Goal: Complete application form: Complete application form

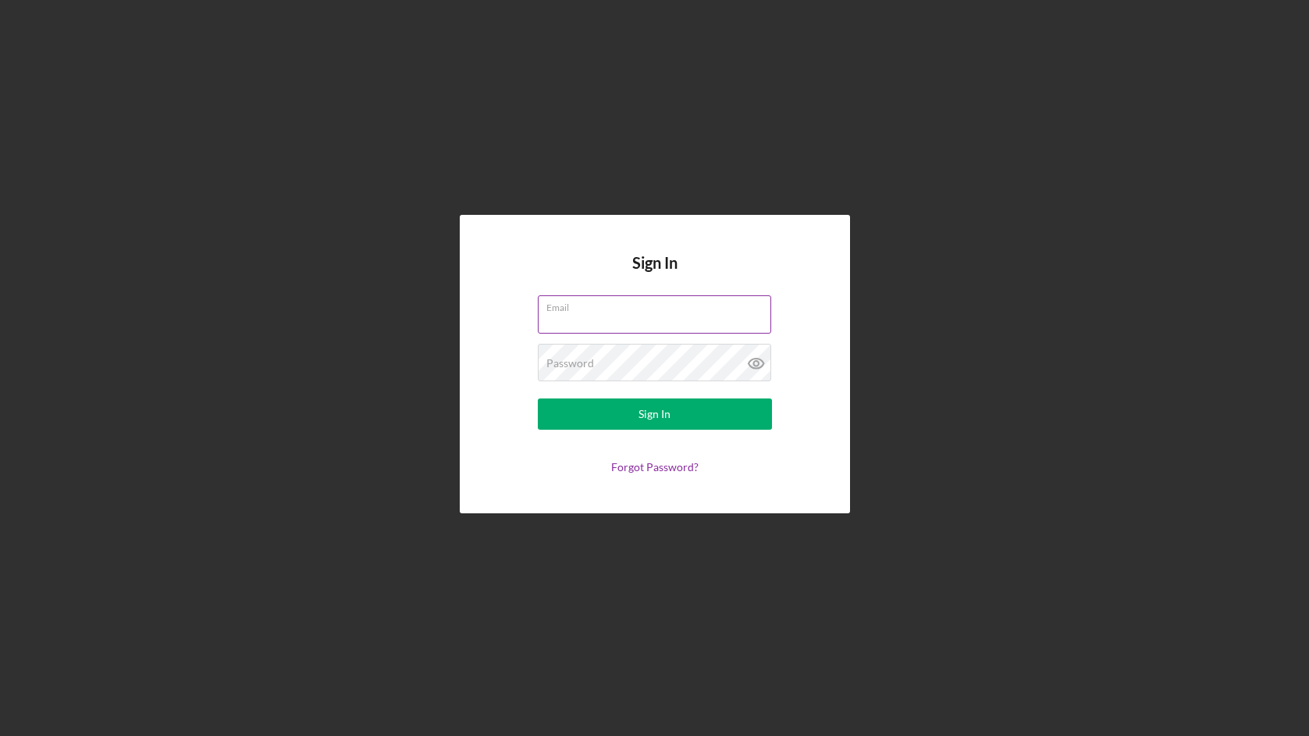
type input "[EMAIL_ADDRESS][DOMAIN_NAME]"
click at [684, 325] on input "[EMAIL_ADDRESS][DOMAIN_NAME]" at bounding box center [654, 313] width 233 height 37
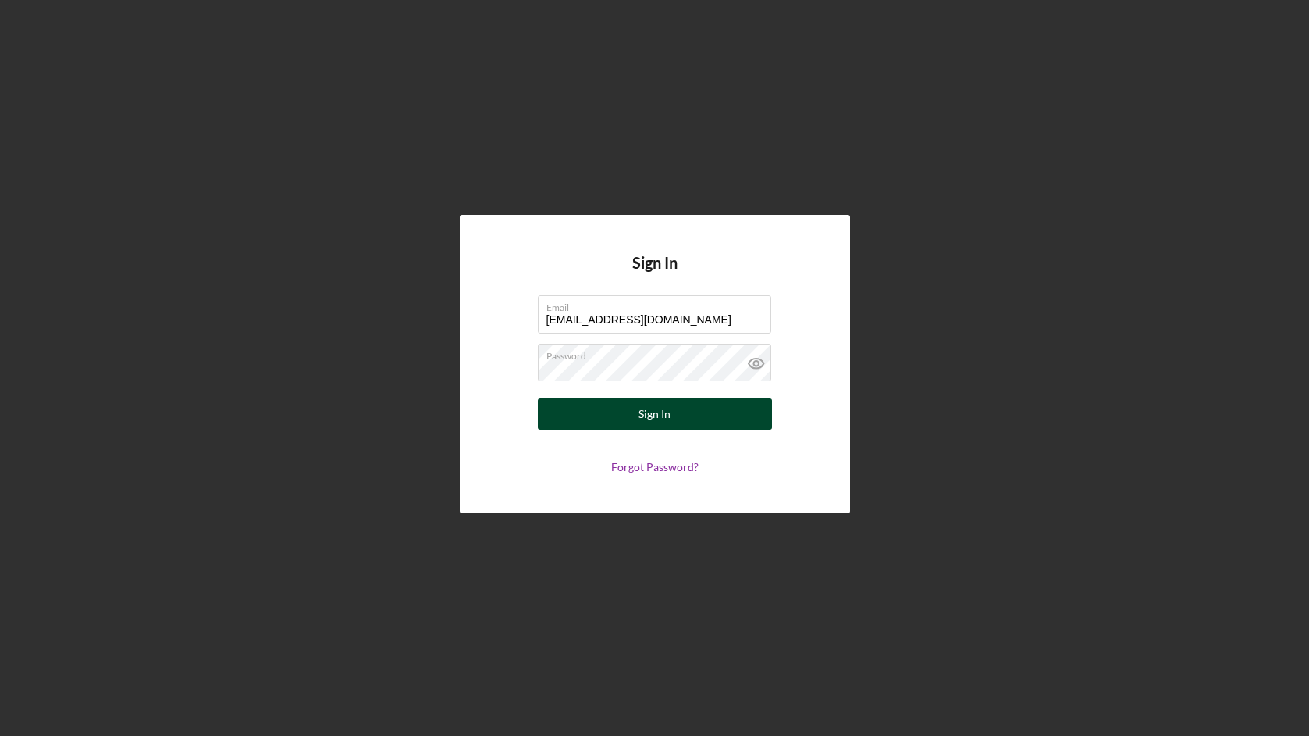
click at [565, 416] on button "Sign In" at bounding box center [655, 413] width 234 height 31
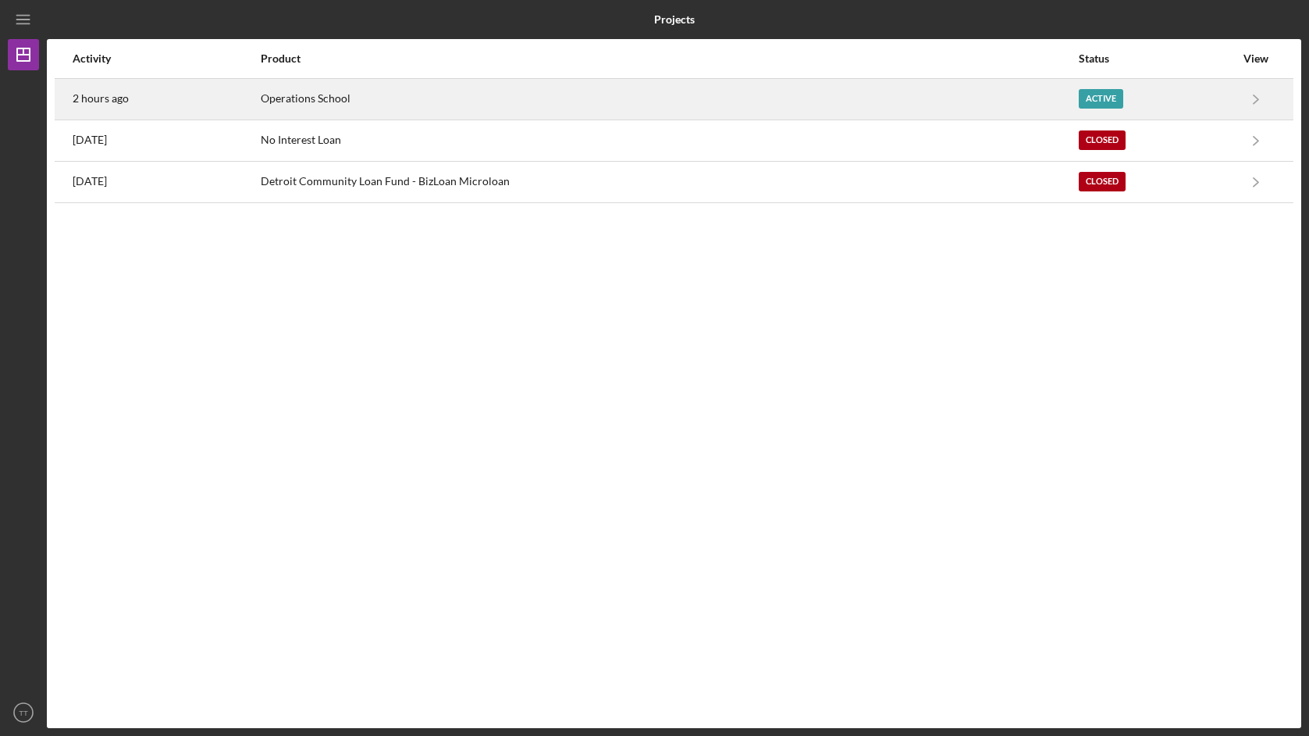
click at [1203, 102] on div "Active" at bounding box center [1157, 99] width 156 height 39
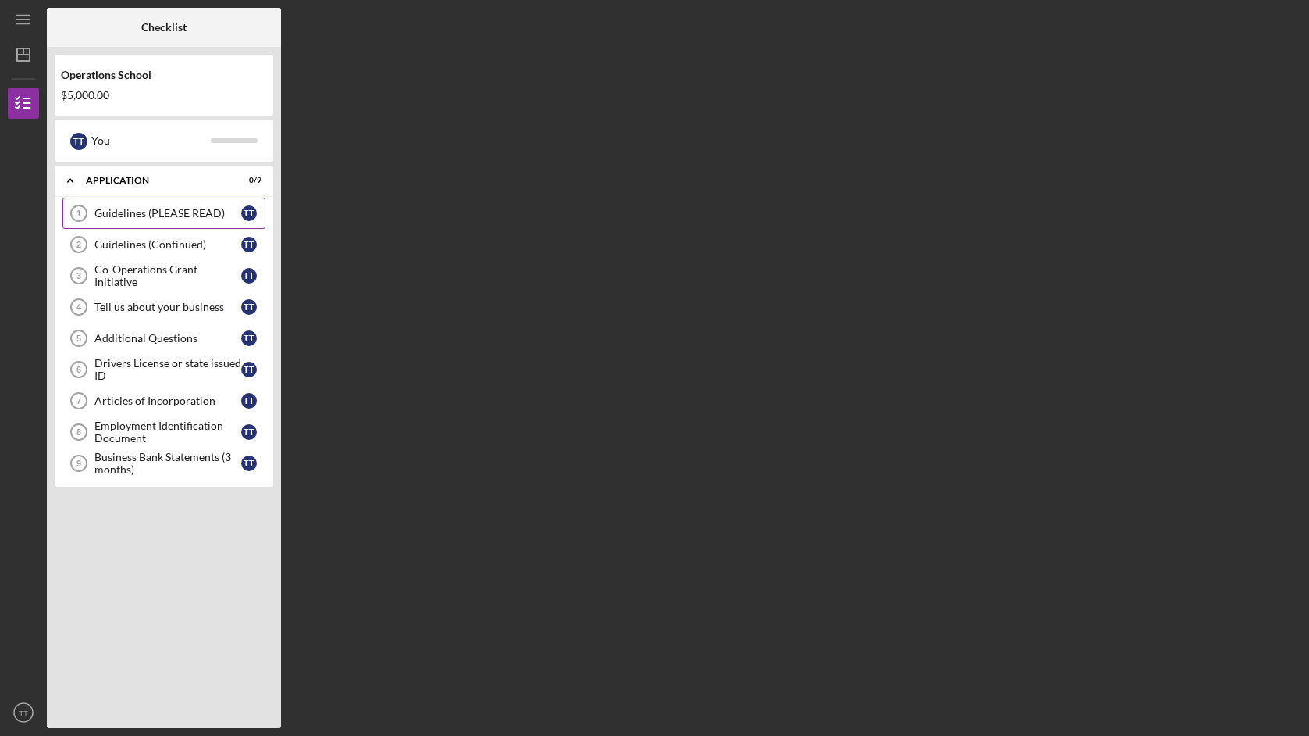
click at [175, 214] on div "Guidelines (PLEASE READ)" at bounding box center [167, 213] width 147 height 12
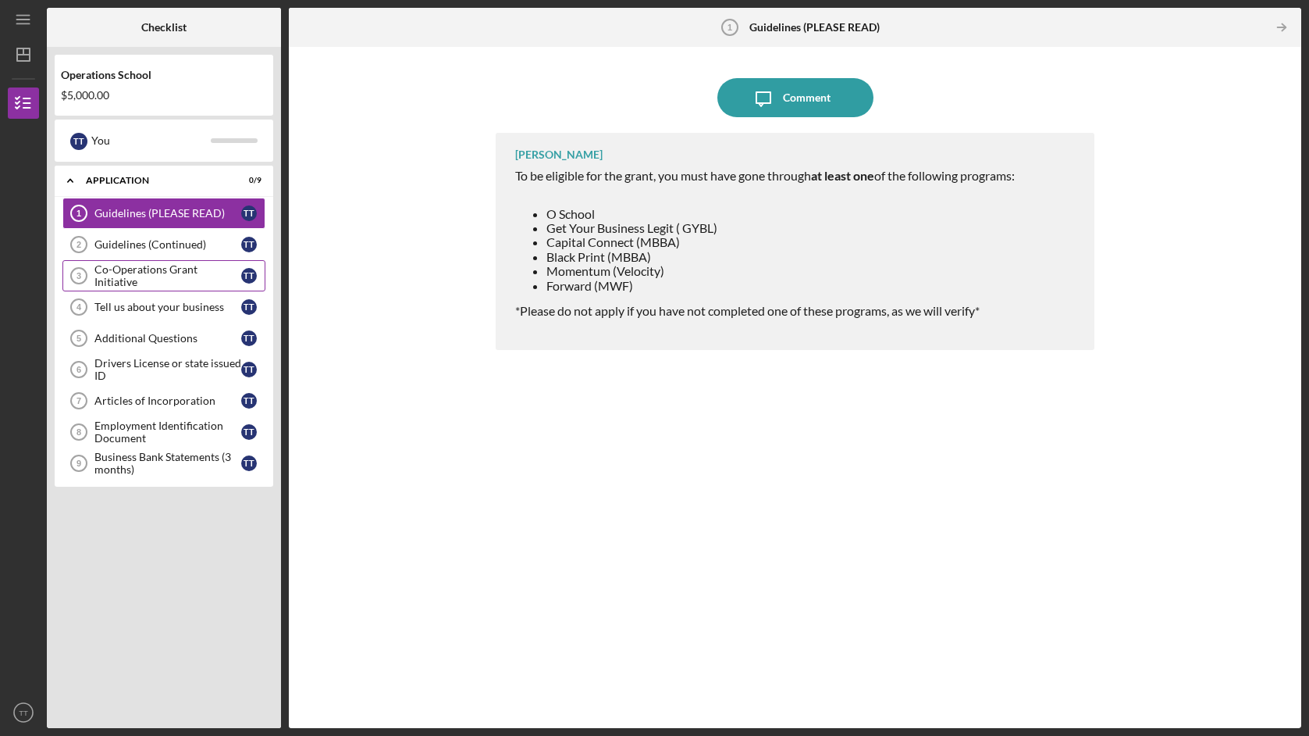
click at [161, 273] on div "Co-Operations Grant Initiative" at bounding box center [167, 275] width 147 height 25
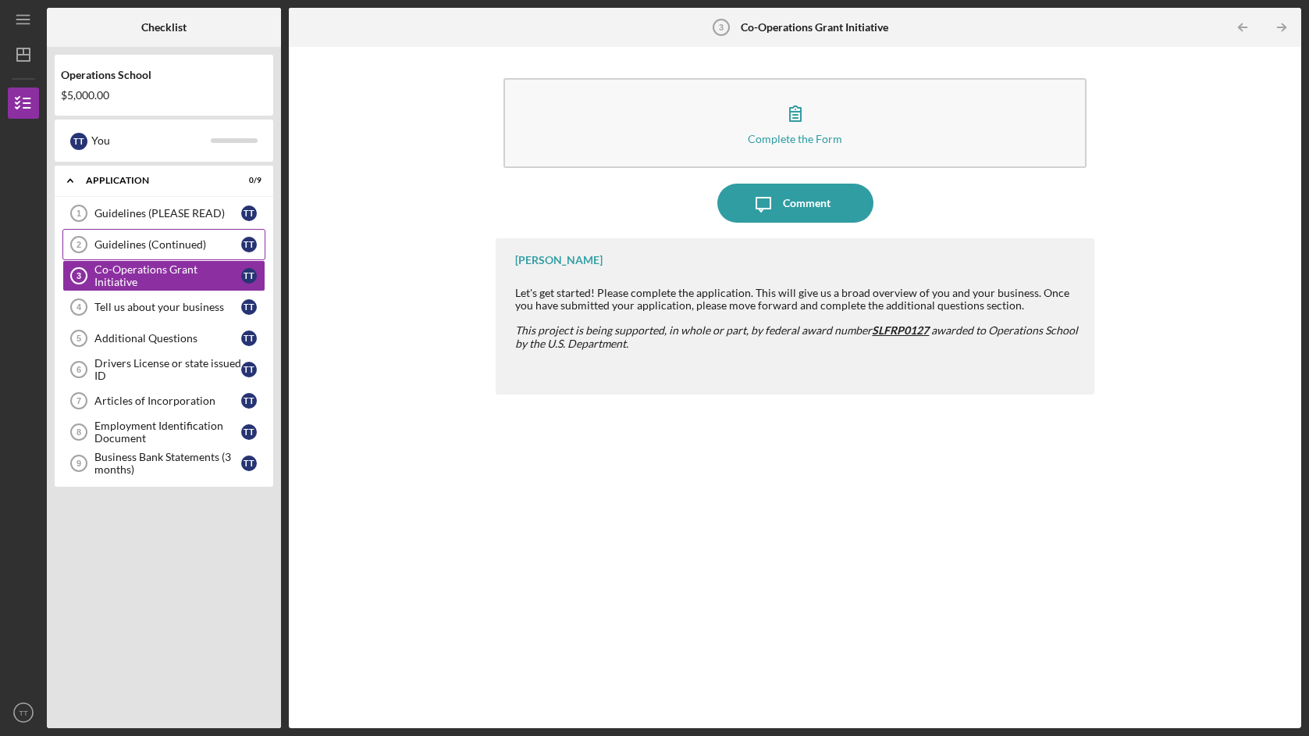
click at [145, 258] on link "Guidelines (Continued) 2 Guidelines (Continued) T T" at bounding box center [163, 244] width 203 height 31
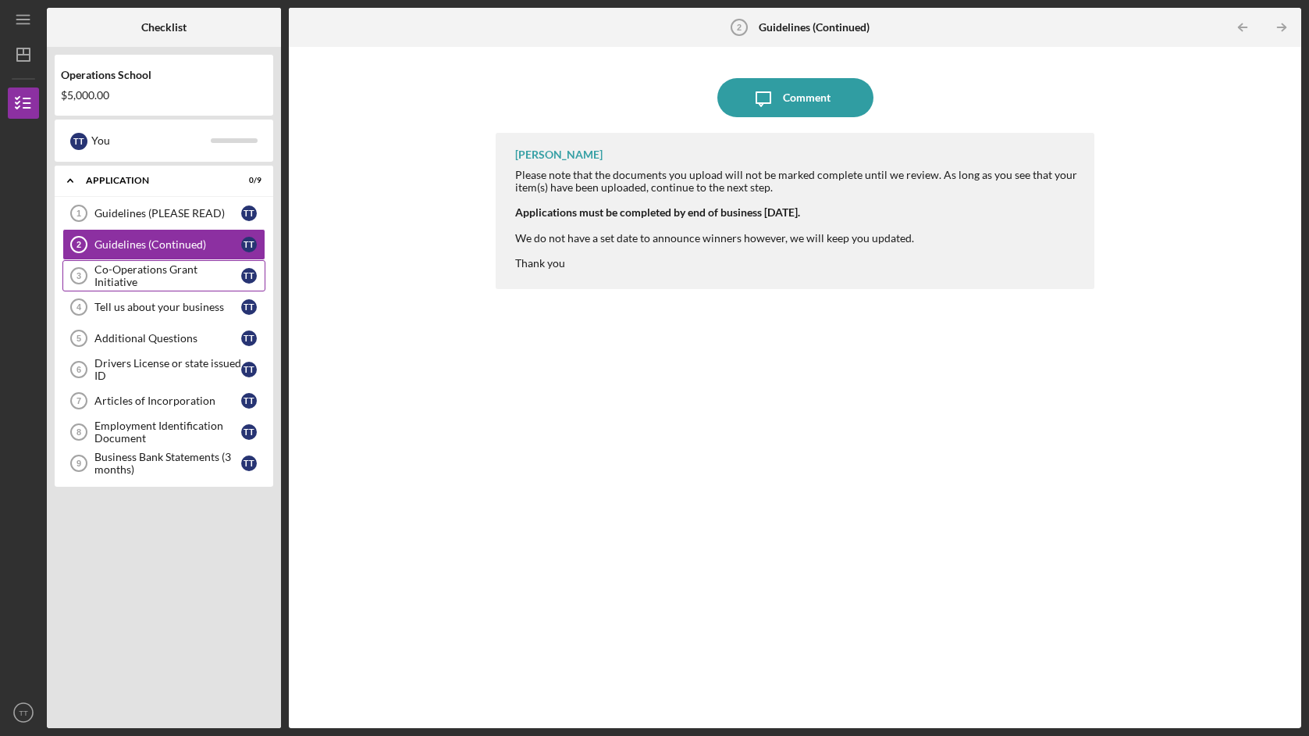
click at [151, 273] on div "Co-Operations Grant Initiative" at bounding box center [167, 275] width 147 height 25
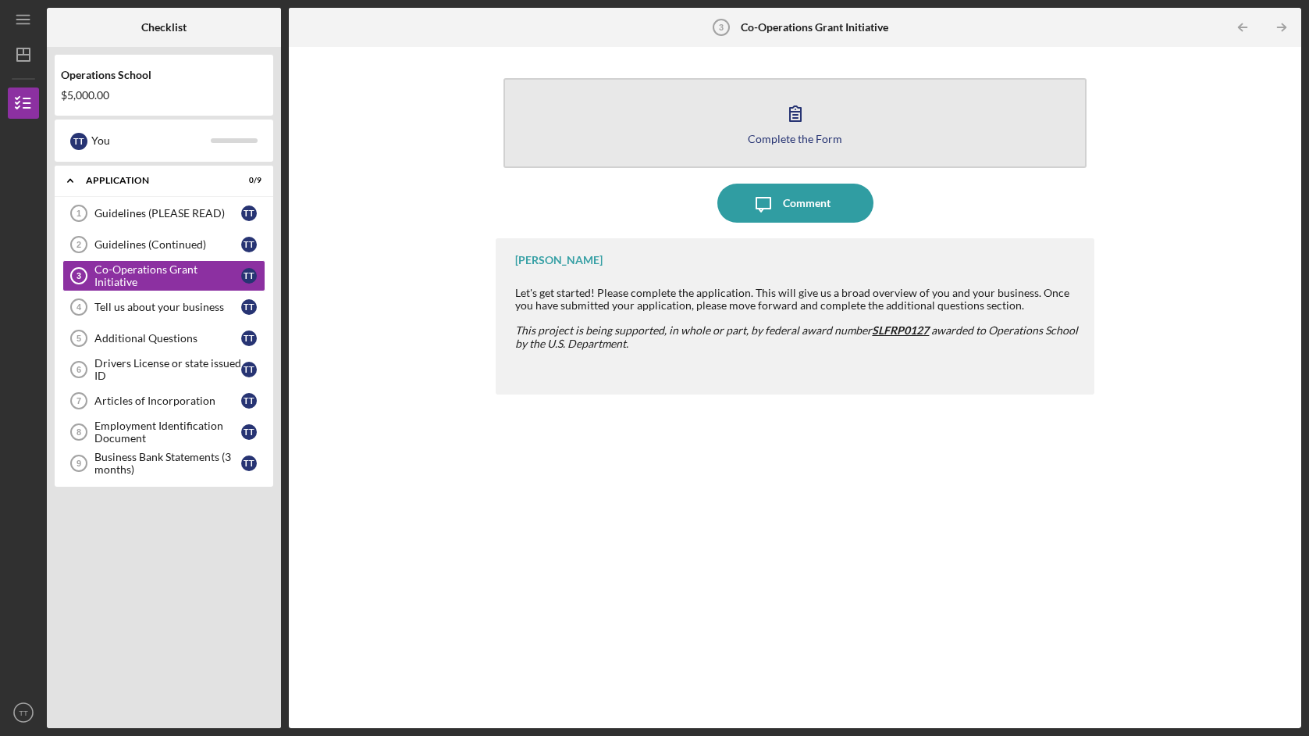
click at [757, 118] on button "Complete the Form Form" at bounding box center [795, 123] width 583 height 90
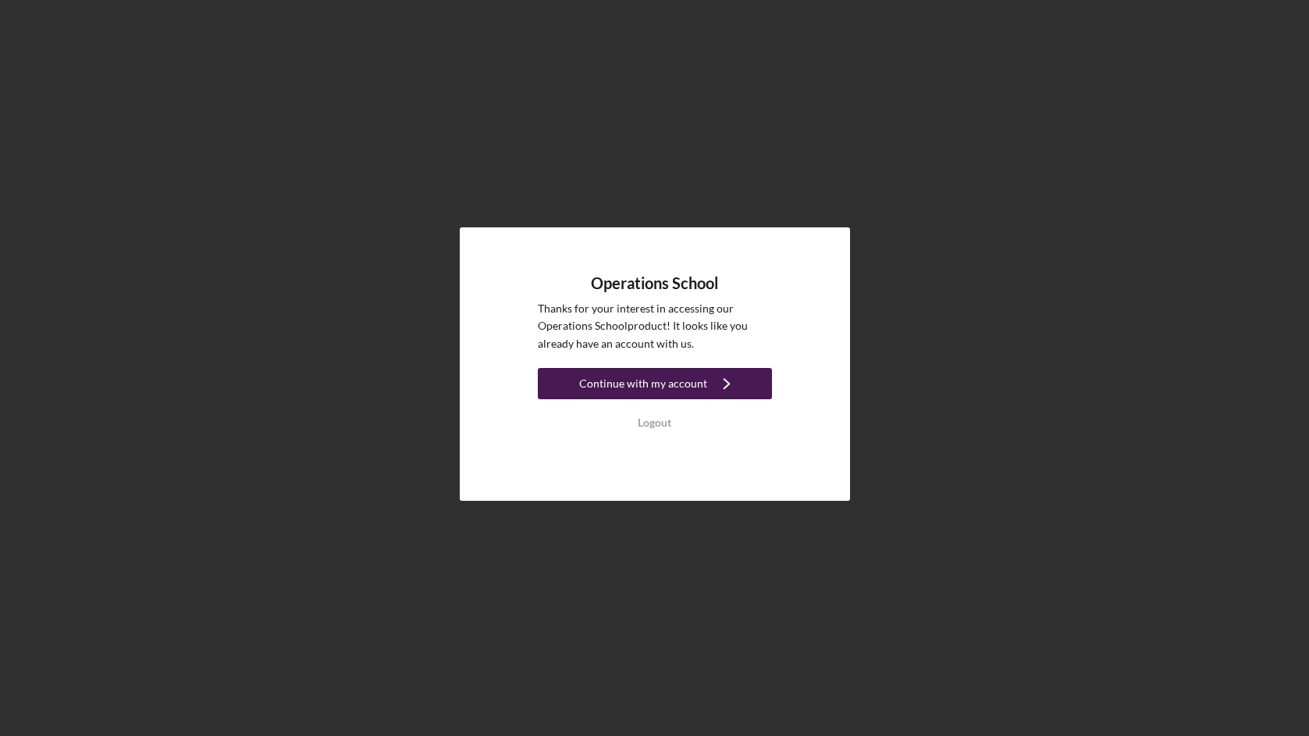
click at [679, 387] on div "Continue with my account" at bounding box center [643, 383] width 128 height 31
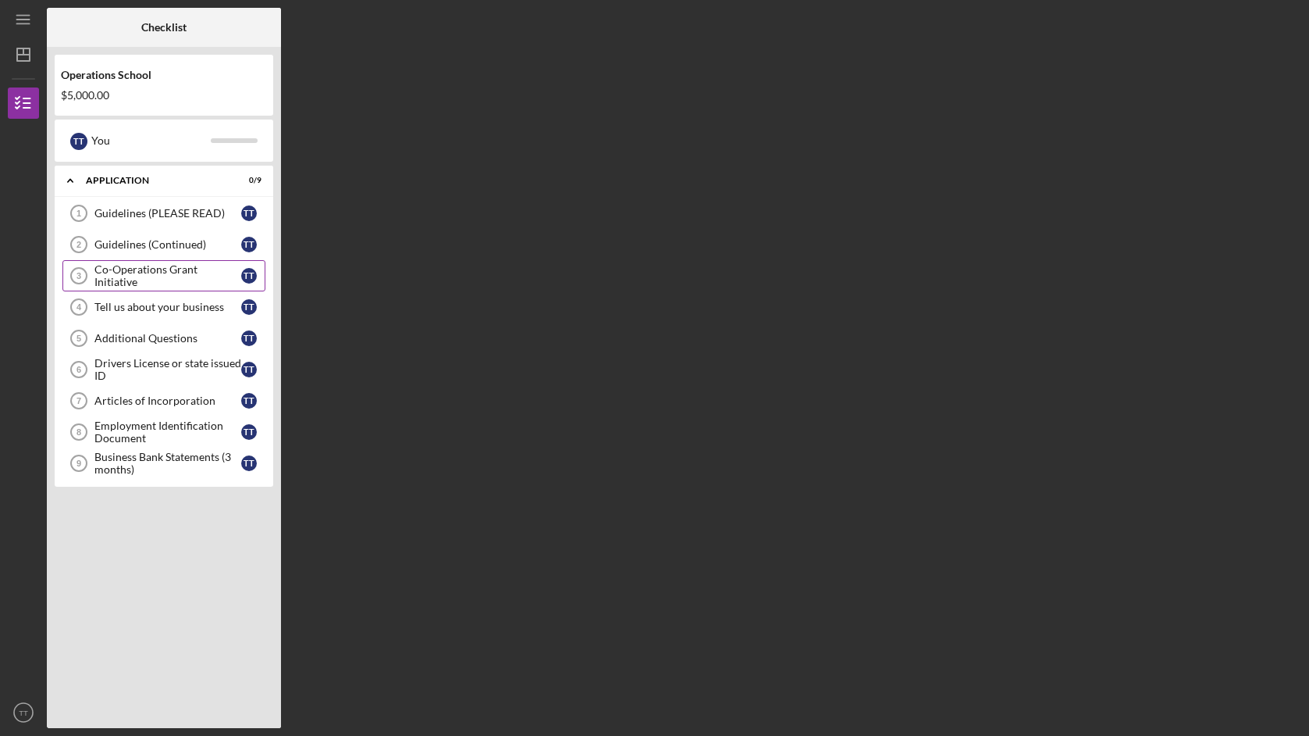
click at [183, 269] on link "Co-Operations Grant Initiative 3 Co-Operations Grant Initiative T T" at bounding box center [163, 275] width 203 height 31
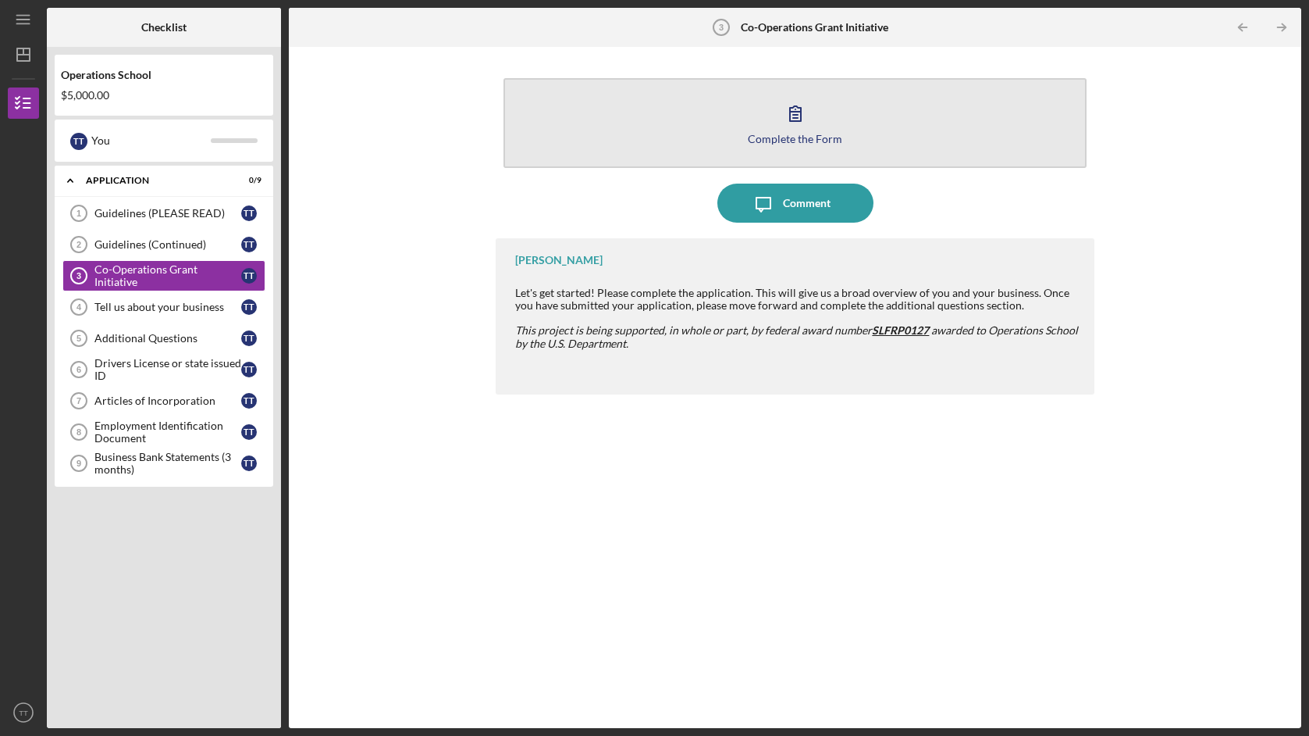
click at [828, 115] on button "Complete the Form Form" at bounding box center [795, 123] width 583 height 90
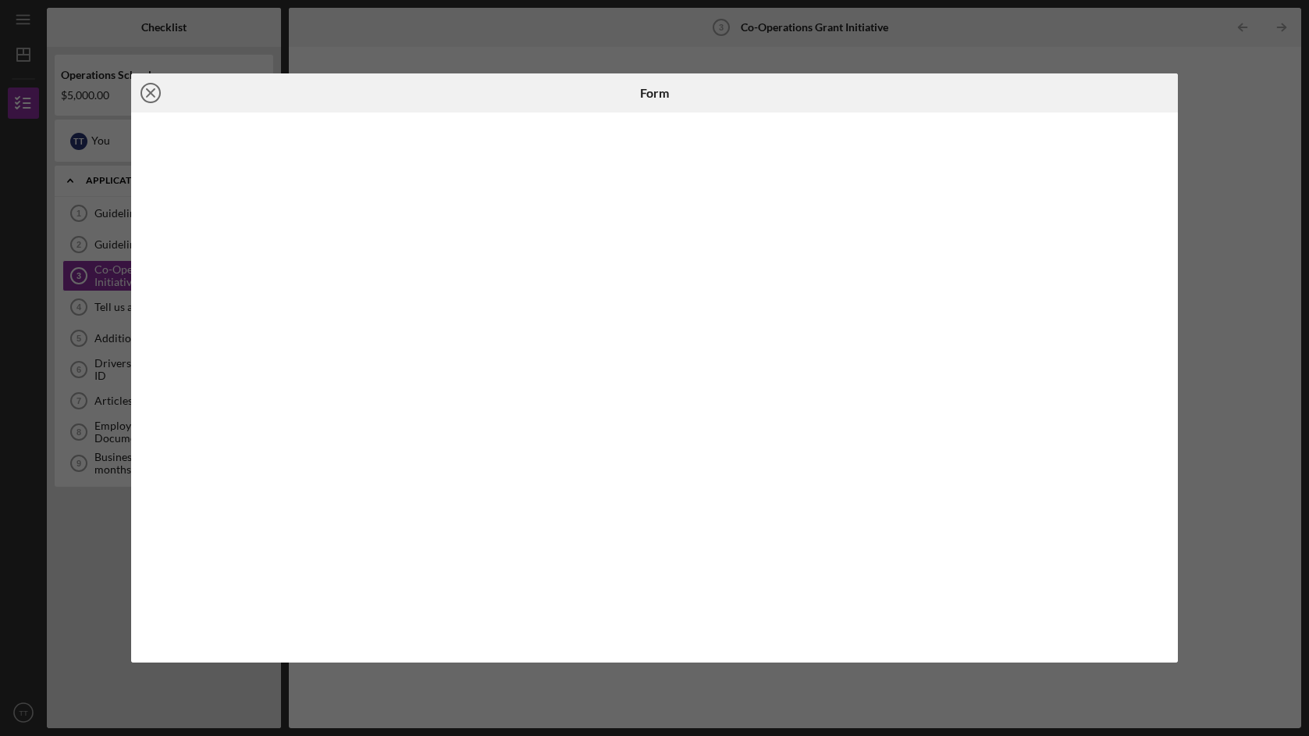
click at [155, 89] on line at bounding box center [151, 93] width 8 height 8
